Goal: Find specific page/section: Find specific page/section

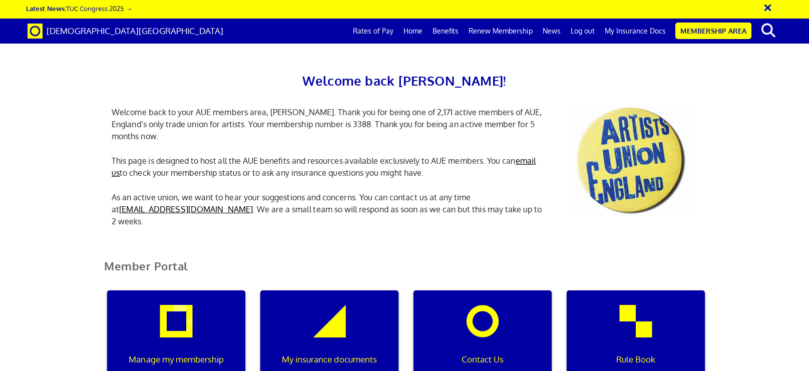
scroll to position [79, 0]
click at [365, 290] on div "My insurance documents" at bounding box center [329, 338] width 138 height 96
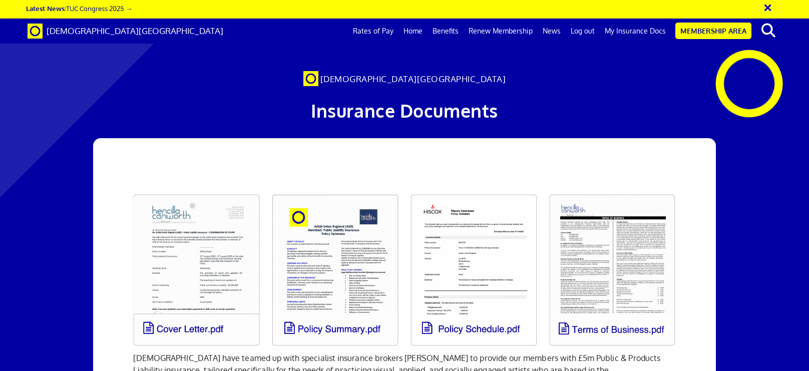
scroll to position [138, 0]
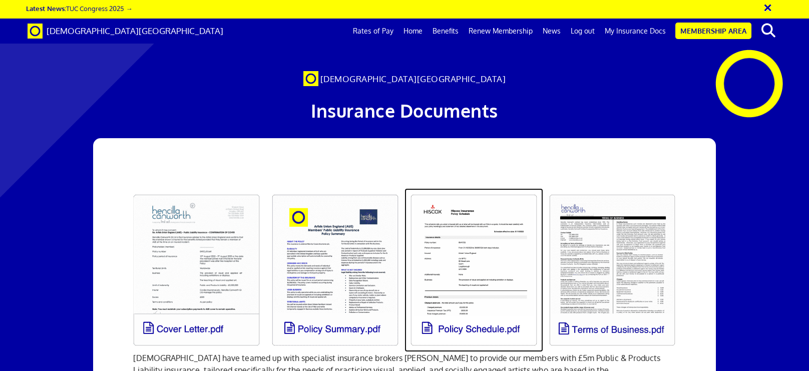
click at [498, 188] on link at bounding box center [473, 270] width 139 height 164
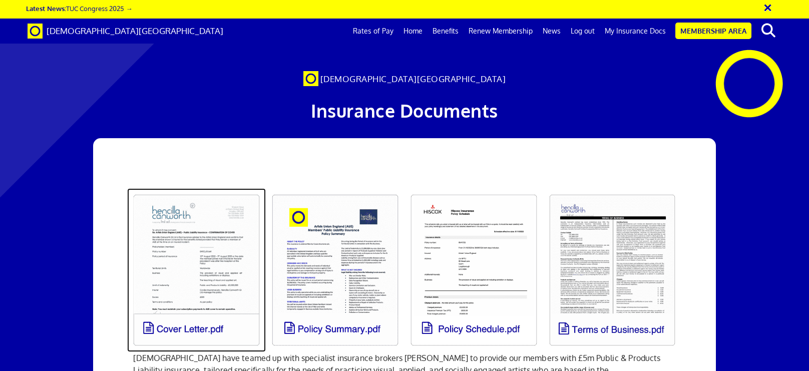
click at [239, 188] on link at bounding box center [196, 270] width 139 height 164
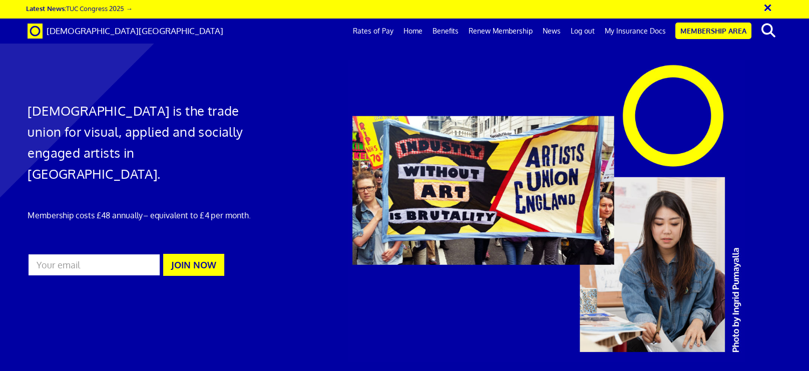
scroll to position [0, 9]
click at [627, 35] on link "My Insurance Docs" at bounding box center [634, 31] width 71 height 25
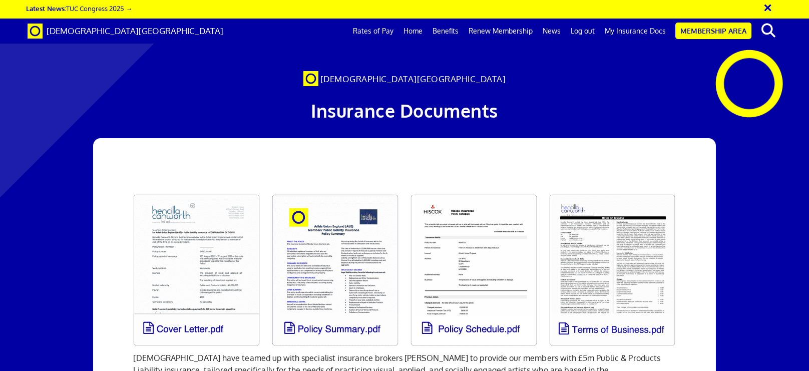
scroll to position [257, 0]
